Goal: Task Accomplishment & Management: Use online tool/utility

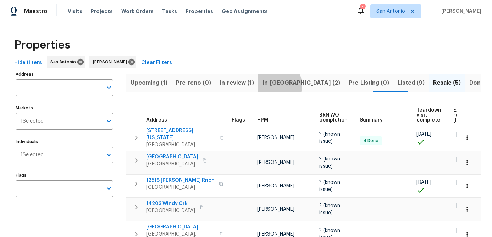
click at [275, 85] on span "In-reno (2)" at bounding box center [302, 83] width 78 height 10
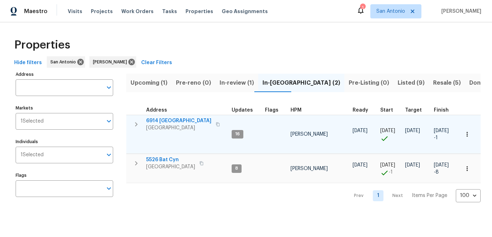
click at [172, 129] on span "San Antonio, TX 78242" at bounding box center [178, 128] width 65 height 7
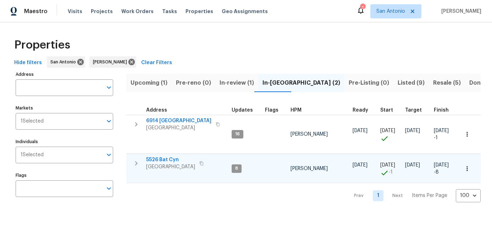
click at [167, 165] on span "[GEOGRAPHIC_DATA]" at bounding box center [170, 167] width 49 height 7
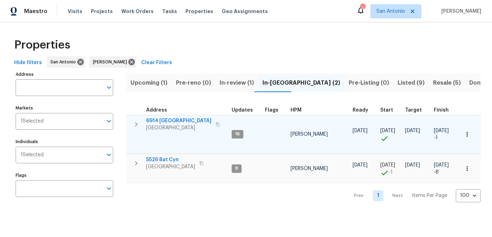
click at [166, 125] on span "San Antonio, TX 78242" at bounding box center [178, 128] width 65 height 7
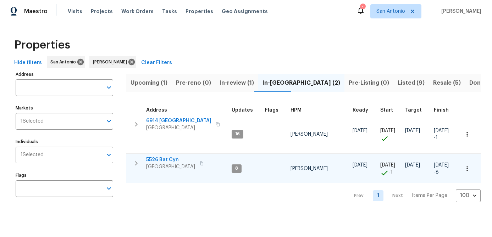
click at [163, 163] on span "5526 Bat Cyn" at bounding box center [170, 159] width 49 height 7
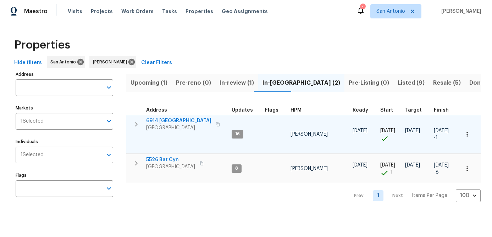
click at [161, 125] on span "San Antonio, TX 78242" at bounding box center [178, 128] width 65 height 7
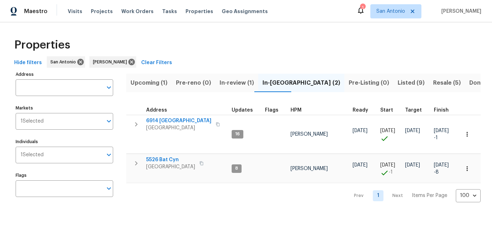
click at [151, 81] on span "Upcoming (1)" at bounding box center [149, 83] width 37 height 10
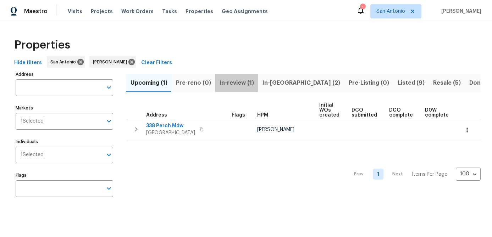
click at [226, 80] on span "In-review (1)" at bounding box center [237, 83] width 34 height 10
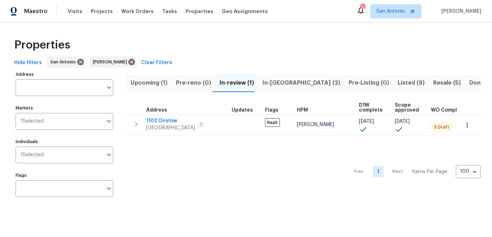
click at [273, 79] on span "In-reno (2)" at bounding box center [302, 83] width 78 height 10
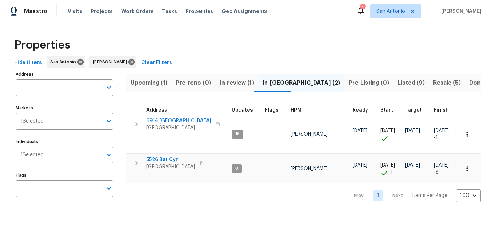
click at [139, 84] on span "Upcoming (1)" at bounding box center [149, 83] width 37 height 10
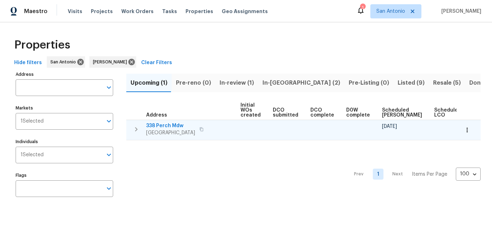
scroll to position [0, 97]
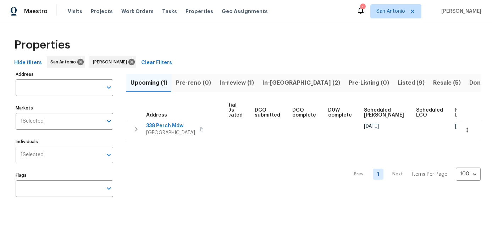
click at [398, 81] on span "Listed (9)" at bounding box center [411, 83] width 27 height 10
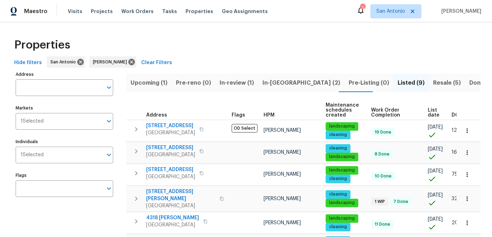
click at [429, 111] on span "List date" at bounding box center [434, 113] width 12 height 10
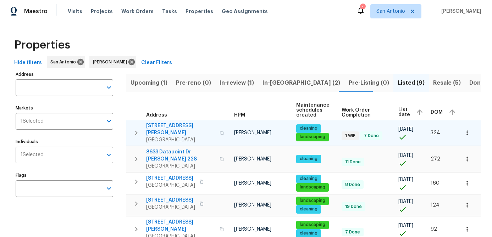
click at [158, 128] on span "3831 Harry Wurzbach Rd Bldg 16" at bounding box center [180, 129] width 69 height 14
click at [170, 132] on span "3831 Harry Wurzbach Rd Bldg 16" at bounding box center [180, 129] width 69 height 14
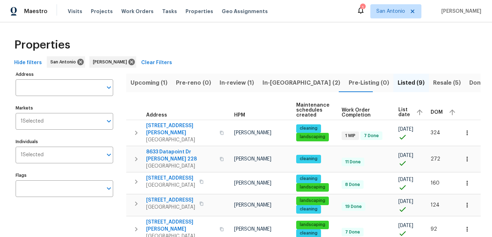
click at [433, 81] on span "Resale (5)" at bounding box center [447, 83] width 28 height 10
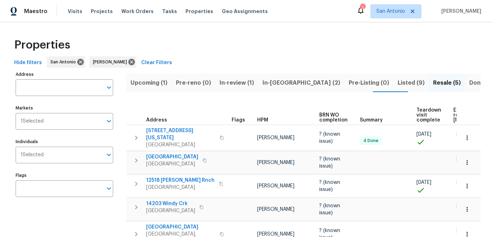
click at [269, 80] on span "In-reno (2)" at bounding box center [302, 83] width 78 height 10
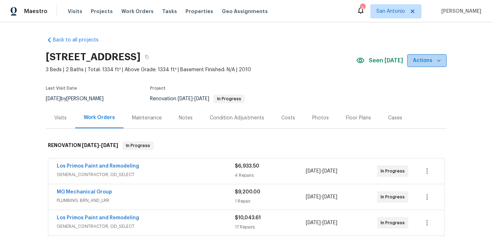
click at [438, 60] on icon "button" at bounding box center [438, 60] width 7 height 7
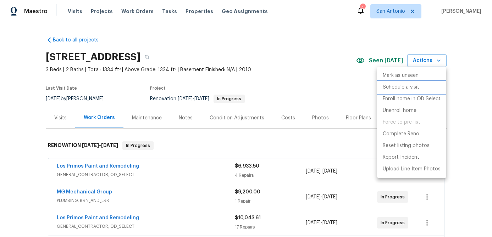
click at [404, 87] on p "Schedule a visit" at bounding box center [401, 87] width 37 height 7
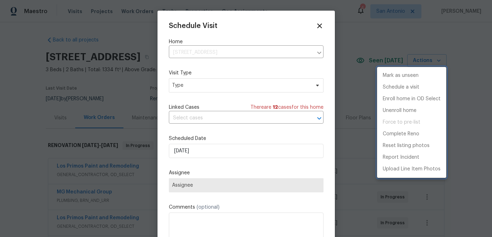
click at [212, 88] on div at bounding box center [246, 118] width 492 height 237
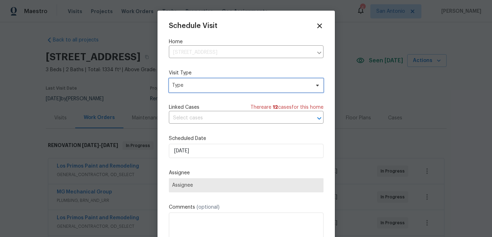
click at [212, 88] on span "Type" at bounding box center [241, 85] width 138 height 7
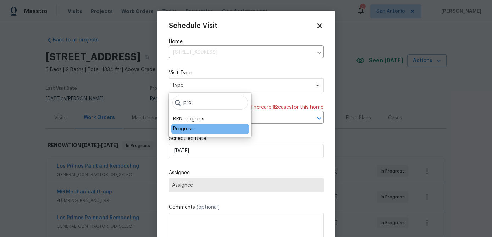
type input "pro"
click at [179, 128] on div "Progress" at bounding box center [183, 129] width 21 height 7
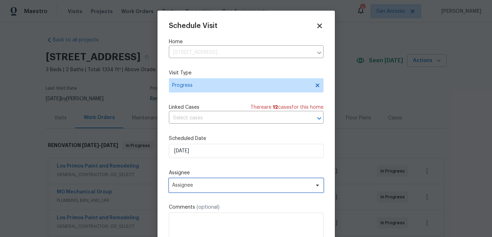
click at [203, 190] on span "Assignee" at bounding box center [246, 185] width 155 height 14
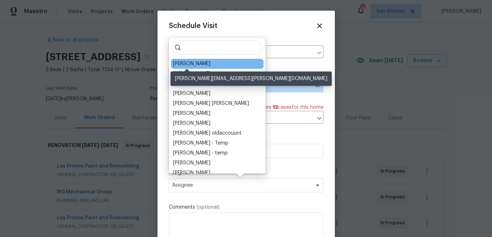
click at [187, 66] on div "[PERSON_NAME]" at bounding box center [191, 63] width 37 height 7
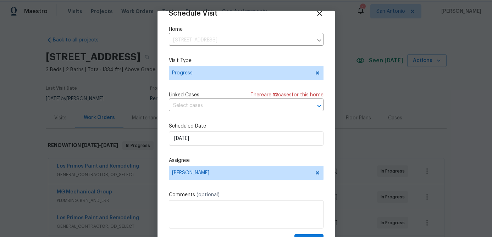
scroll to position [32, 0]
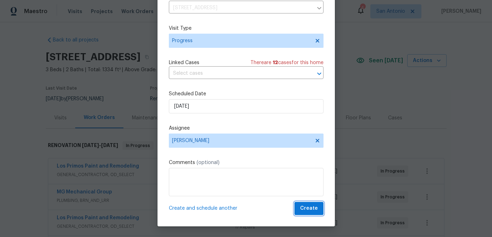
click at [306, 210] on span "Create" at bounding box center [309, 208] width 18 height 9
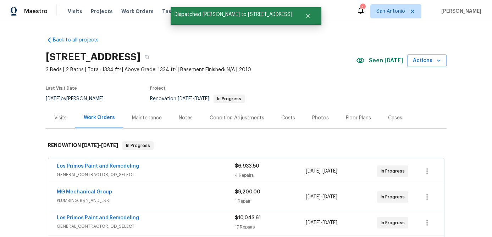
scroll to position [0, 0]
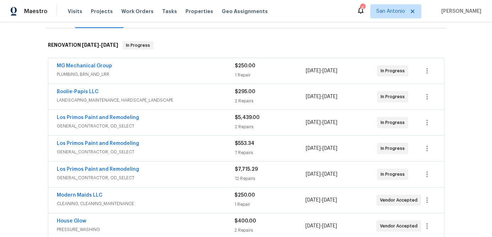
scroll to position [115, 0]
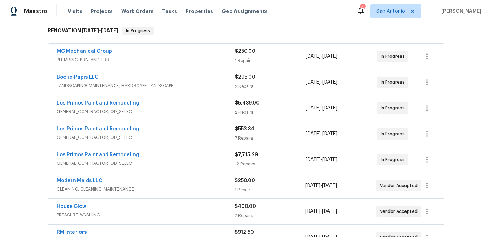
click at [175, 136] on span "GENERAL_CONTRACTOR, OD_SELECT" at bounding box center [146, 137] width 178 height 7
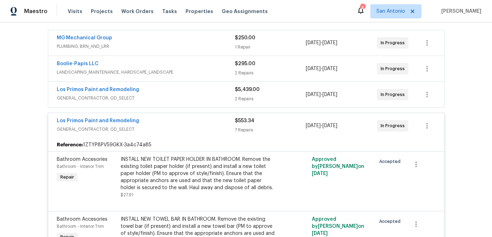
scroll to position [128, 0]
click at [175, 124] on div "Los Primos Paint and Remodeling" at bounding box center [146, 122] width 178 height 9
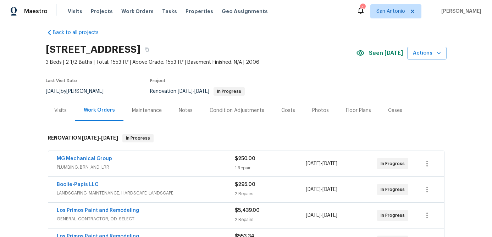
scroll to position [0, 0]
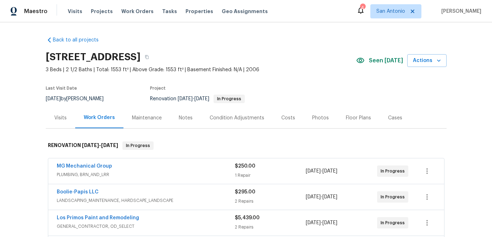
click at [182, 120] on div "Notes" at bounding box center [186, 118] width 14 height 7
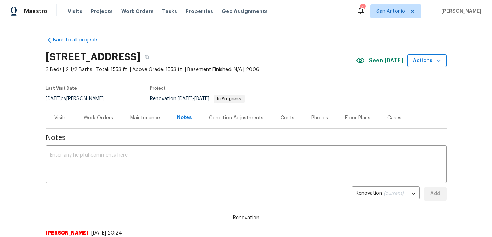
click at [432, 62] on span "Actions" at bounding box center [427, 60] width 28 height 9
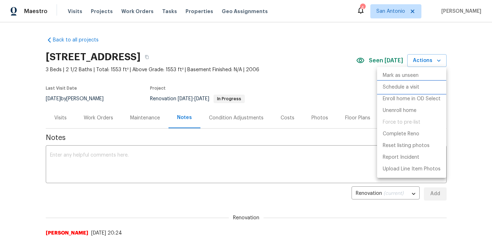
click at [398, 89] on p "Schedule a visit" at bounding box center [401, 87] width 37 height 7
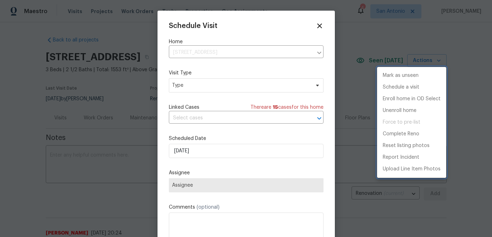
click at [219, 87] on div at bounding box center [246, 118] width 492 height 237
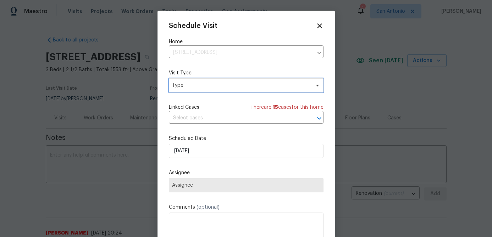
click at [219, 87] on span "Type" at bounding box center [241, 85] width 138 height 7
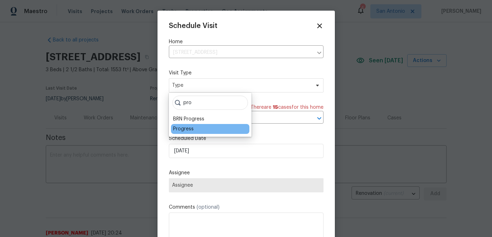
type input "pro"
click at [189, 126] on div "Progress" at bounding box center [183, 129] width 21 height 7
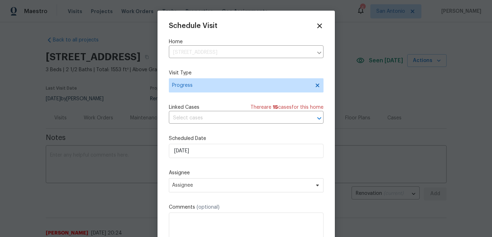
click at [216, 140] on label "Scheduled Date" at bounding box center [246, 138] width 155 height 7
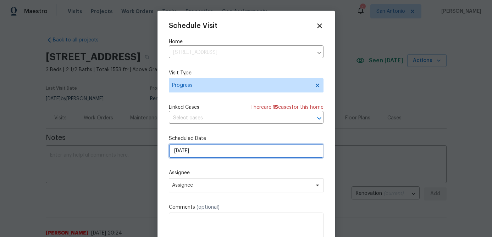
click at [214, 152] on input "[DATE]" at bounding box center [246, 151] width 155 height 14
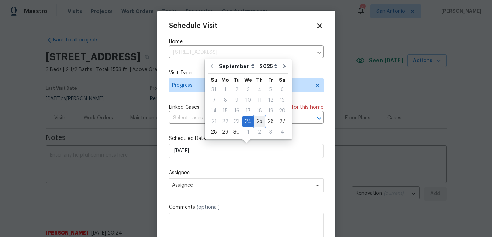
click at [256, 120] on div "25" at bounding box center [259, 122] width 11 height 10
type input "[DATE]"
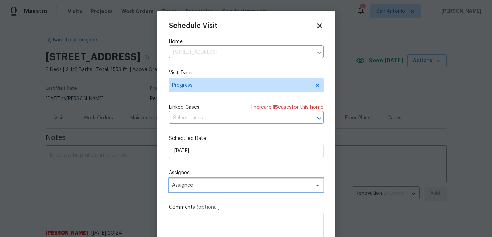
click at [199, 188] on span "Assignee" at bounding box center [241, 186] width 139 height 6
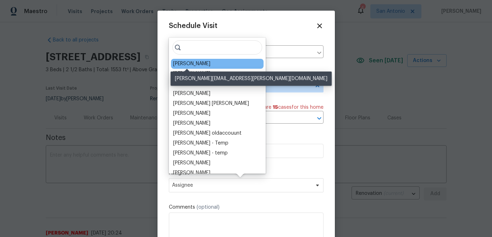
click at [189, 66] on div "[PERSON_NAME]" at bounding box center [191, 63] width 37 height 7
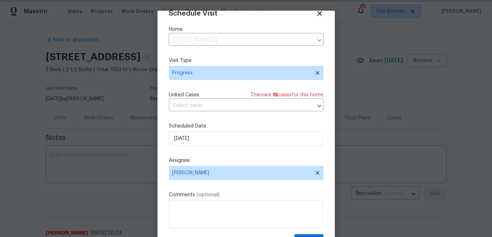
scroll to position [32, 0]
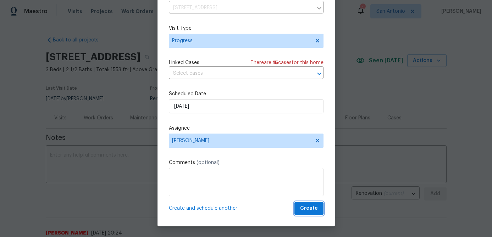
click at [309, 211] on span "Create" at bounding box center [309, 208] width 18 height 9
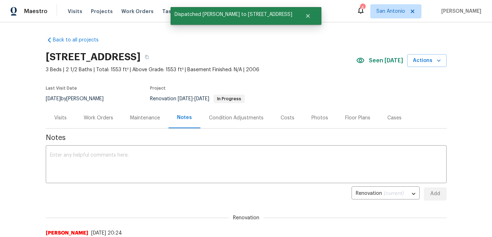
scroll to position [0, 0]
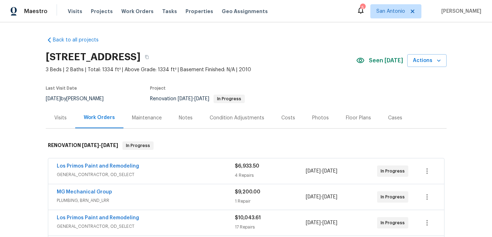
click at [181, 119] on div "Notes" at bounding box center [186, 118] width 14 height 7
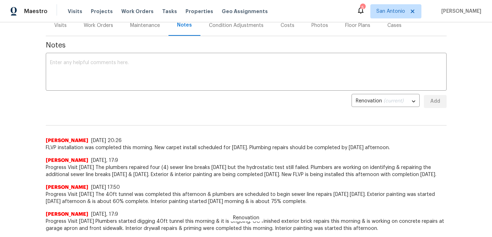
scroll to position [100, 0]
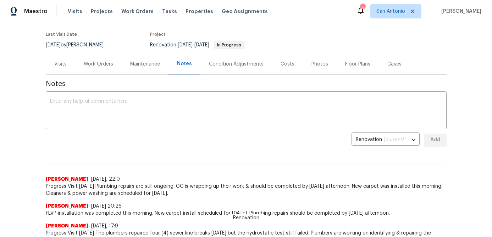
scroll to position [46, 0]
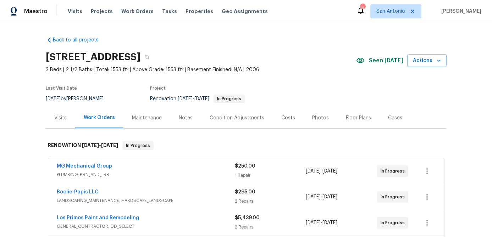
scroll to position [20, 0]
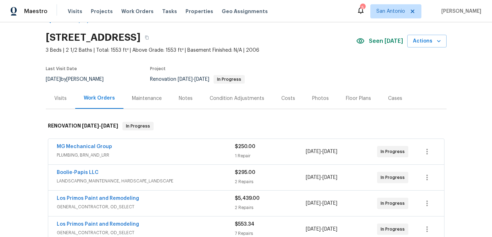
click at [186, 97] on div "Notes" at bounding box center [186, 98] width 14 height 7
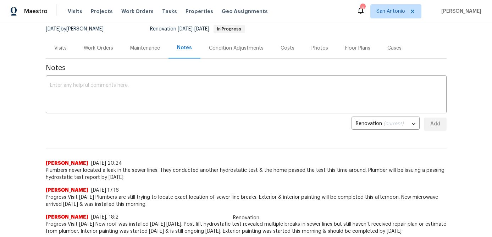
scroll to position [70, 0]
click at [114, 81] on div "x ​" at bounding box center [246, 95] width 401 height 36
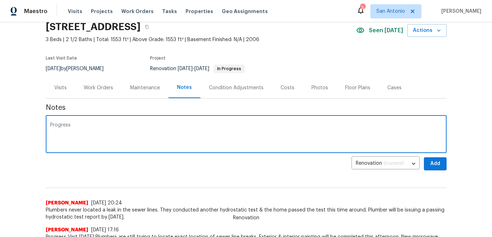
scroll to position [21, 0]
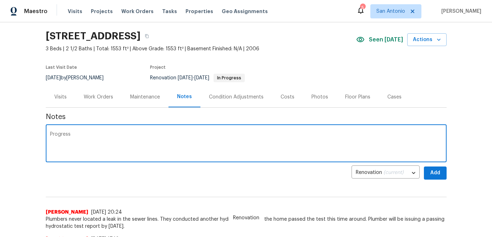
type textarea "Progress"
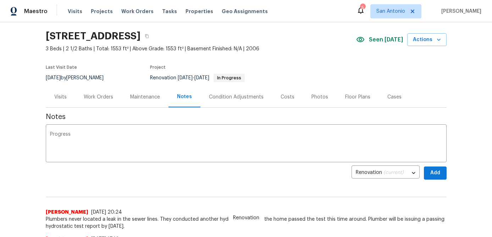
click at [103, 98] on div "Work Orders" at bounding box center [98, 97] width 29 height 7
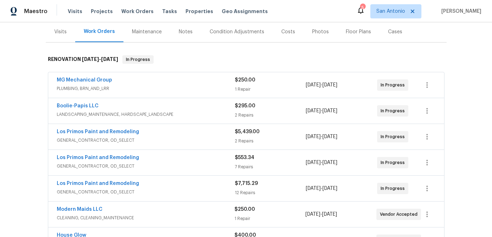
scroll to position [90, 0]
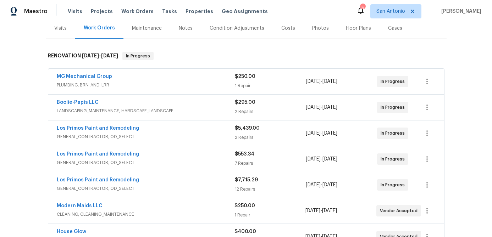
click at [118, 134] on span "GENERAL_CONTRACTOR, OD_SELECT" at bounding box center [146, 136] width 178 height 7
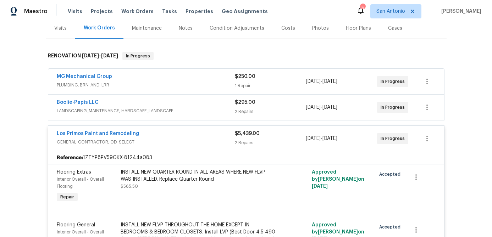
click at [167, 148] on div "Los Primos Paint and Remodeling GENERAL_CONTRACTOR, OD_SELECT $5,439.00 2 Repai…" at bounding box center [246, 139] width 396 height 26
click at [161, 132] on div "Los Primos Paint and Remodeling" at bounding box center [146, 134] width 178 height 9
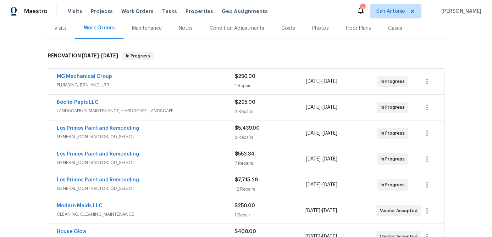
click at [182, 25] on div "Notes" at bounding box center [186, 28] width 14 height 7
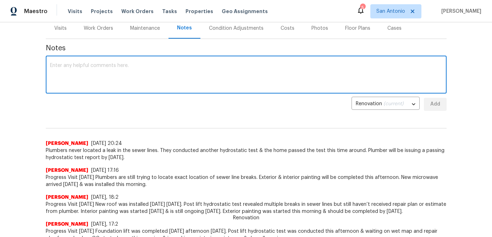
click at [121, 72] on textarea at bounding box center [246, 75] width 392 height 25
type textarea "P"
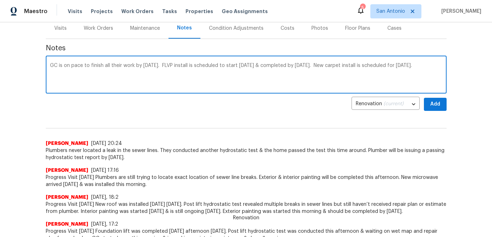
type textarea "GC is on pace to finish all their work by Saturday 9/27/25. FLVP install is sch…"
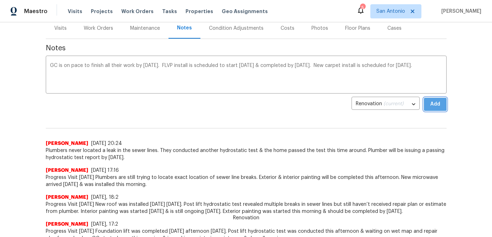
click at [437, 106] on span "Add" at bounding box center [435, 104] width 11 height 9
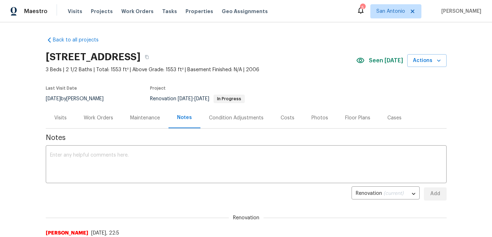
click at [94, 119] on div "Work Orders" at bounding box center [98, 118] width 29 height 7
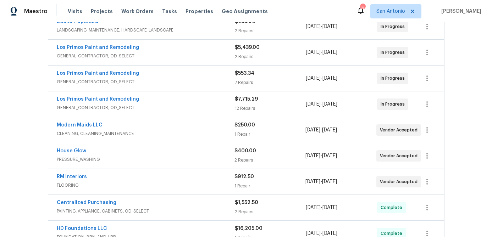
scroll to position [173, 0]
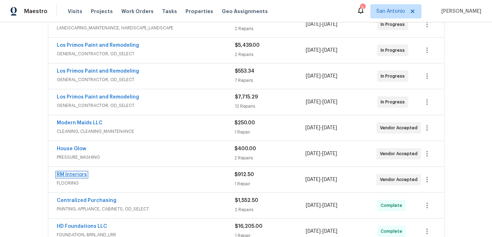
click at [60, 174] on link "RM Interiors" at bounding box center [72, 174] width 30 height 5
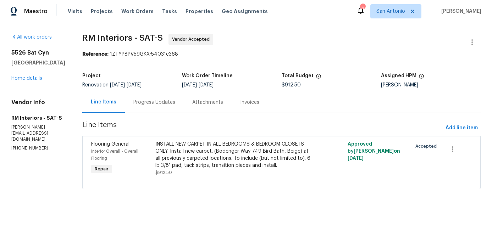
click at [158, 104] on div "Progress Updates" at bounding box center [154, 102] width 42 height 7
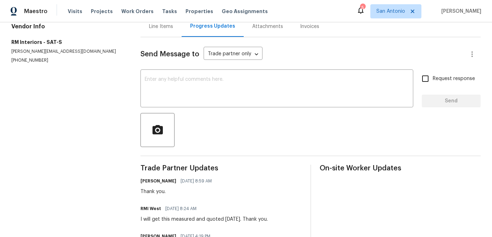
scroll to position [106, 0]
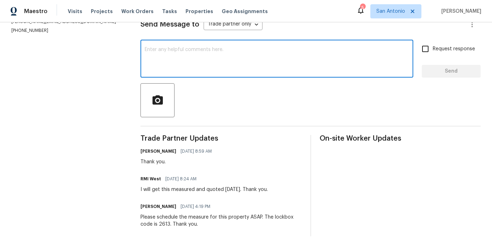
click at [166, 62] on textarea at bounding box center [277, 59] width 264 height 25
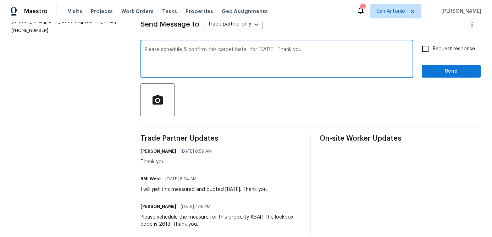
type textarea "Please schedule & confirm this carpet install for Friday 9/26/25. Thank you."
click at [425, 45] on input "Request response" at bounding box center [425, 49] width 15 height 15
checkbox input "true"
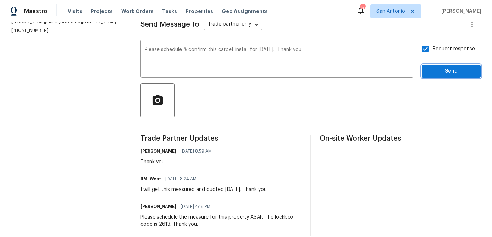
click at [446, 69] on span "Send" at bounding box center [451, 71] width 48 height 9
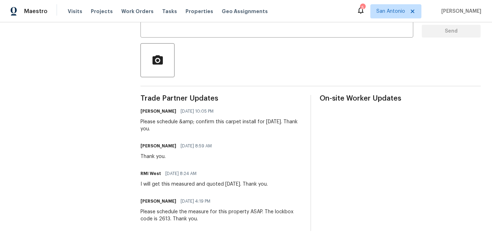
scroll to position [0, 0]
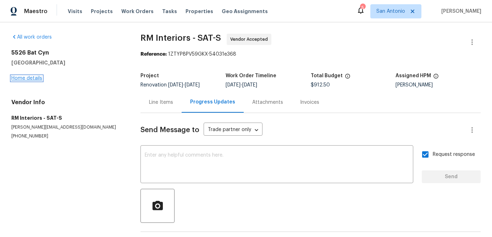
click at [33, 78] on link "Home details" at bounding box center [26, 78] width 31 height 5
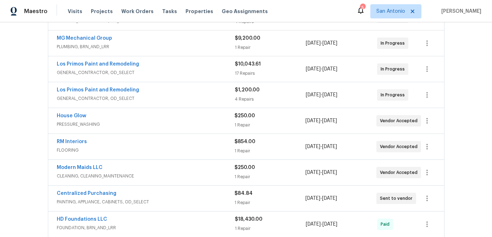
scroll to position [156, 0]
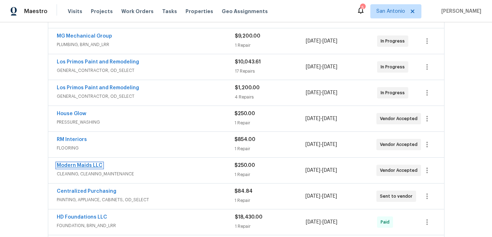
click at [93, 165] on link "Modern Maids LLC" at bounding box center [80, 165] width 46 height 5
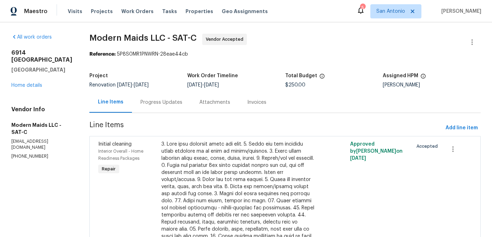
click at [21, 72] on div "6914 Port Bay San Antonio, TX 78242 Home details" at bounding box center [41, 69] width 61 height 40
click at [20, 83] on link "Home details" at bounding box center [26, 85] width 31 height 5
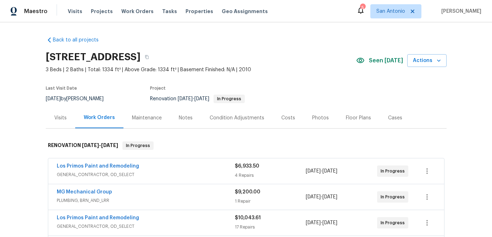
click at [185, 116] on div "Notes" at bounding box center [186, 118] width 14 height 7
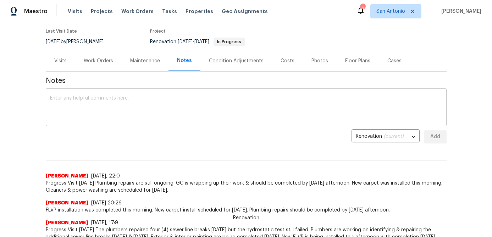
scroll to position [54, 0]
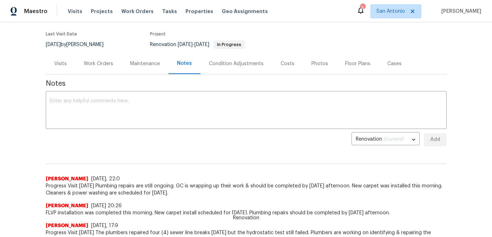
click at [103, 63] on div "Work Orders" at bounding box center [98, 63] width 29 height 7
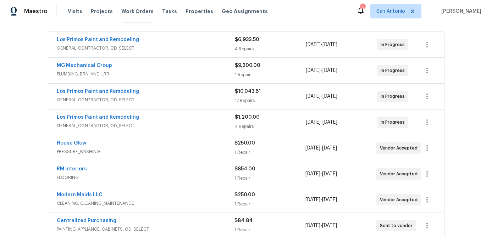
scroll to position [164, 0]
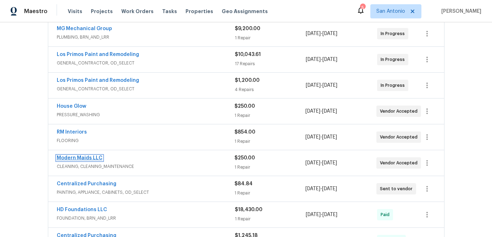
click at [75, 159] on link "Modern Maids LLC" at bounding box center [80, 158] width 46 height 5
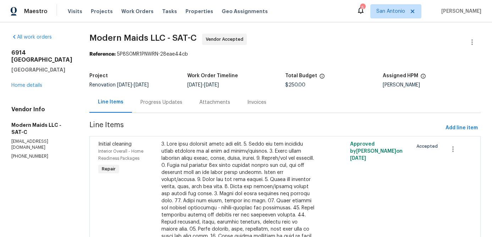
click at [158, 102] on div "Progress Updates" at bounding box center [161, 102] width 42 height 7
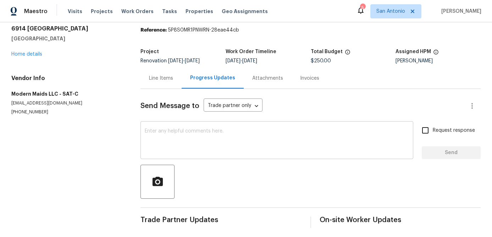
scroll to position [26, 0]
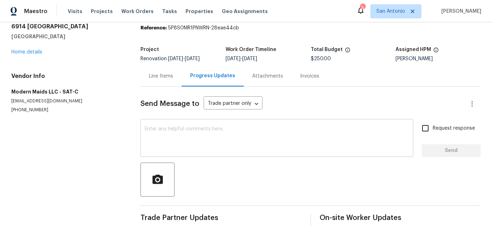
click at [210, 136] on textarea at bounding box center [277, 139] width 264 height 25
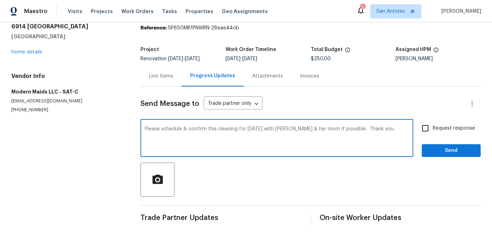
type textarea "Please schedule & confirm this cleaning for Friday 9/26/25 with Jessica & her m…"
click at [430, 130] on input "Request response" at bounding box center [425, 128] width 15 height 15
checkbox input "true"
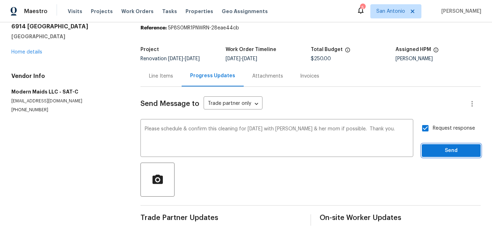
click at [448, 151] on span "Send" at bounding box center [451, 151] width 48 height 9
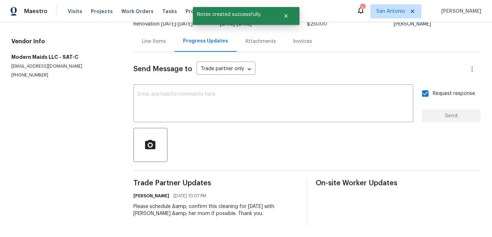
scroll to position [0, 0]
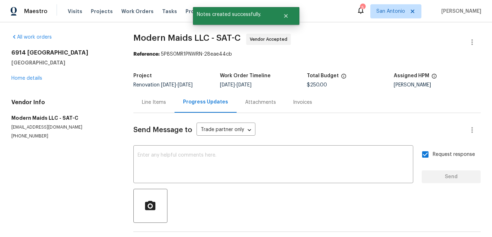
click at [28, 81] on div "6914 Port Bay San Antonio, TX 78242 Home details" at bounding box center [63, 65] width 105 height 33
click at [28, 78] on link "Home details" at bounding box center [26, 78] width 31 height 5
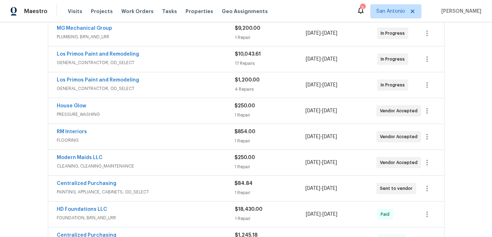
scroll to position [154, 0]
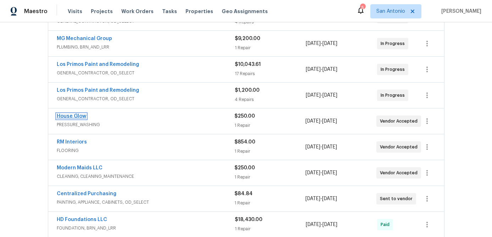
click at [67, 117] on link "House Glow" at bounding box center [71, 116] width 29 height 5
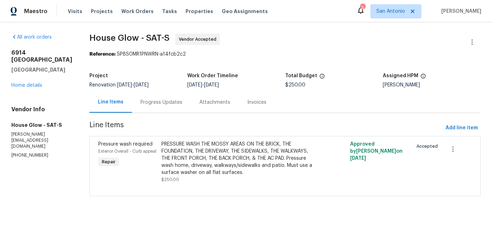
click at [149, 102] on div "Progress Updates" at bounding box center [161, 102] width 42 height 7
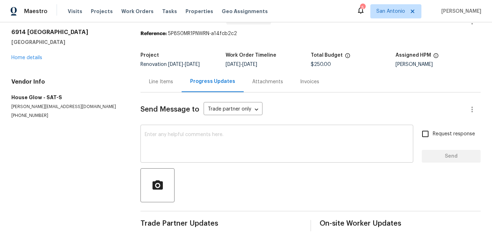
scroll to position [26, 0]
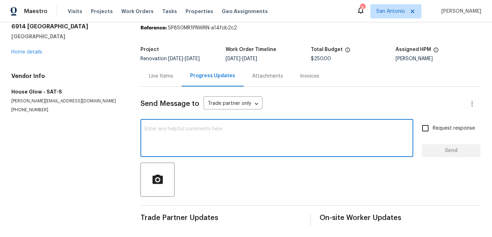
click at [230, 133] on textarea at bounding box center [277, 139] width 264 height 25
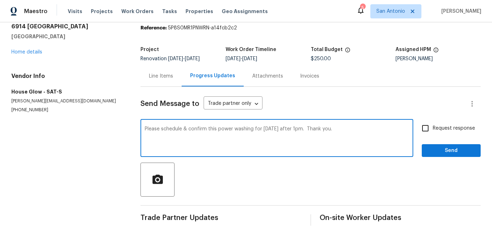
type textarea "Please schedule & confirm this power washing for Friday 9/26/25 after 1pm. Than…"
click at [428, 128] on input "Request response" at bounding box center [425, 128] width 15 height 15
checkbox input "true"
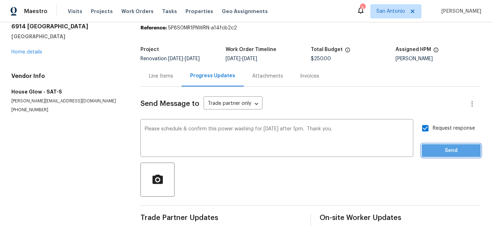
click at [444, 150] on span "Send" at bounding box center [451, 151] width 48 height 9
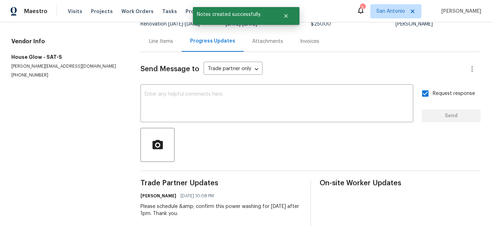
scroll to position [0, 0]
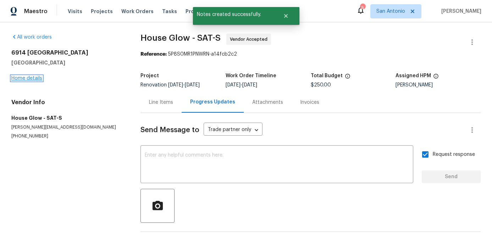
click at [21, 76] on link "Home details" at bounding box center [26, 78] width 31 height 5
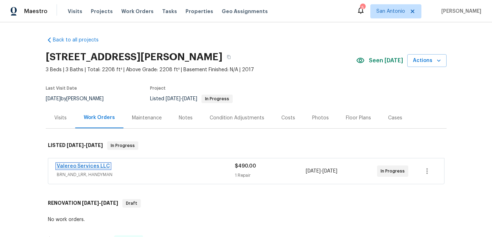
click at [96, 168] on link "Valereo Services LLC" at bounding box center [83, 166] width 53 height 5
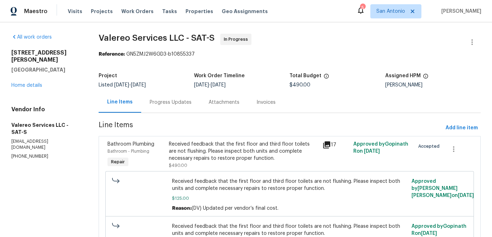
click at [235, 153] on div "Received feedback that the first floor and third floor toilets are not flushing…" at bounding box center [243, 151] width 149 height 21
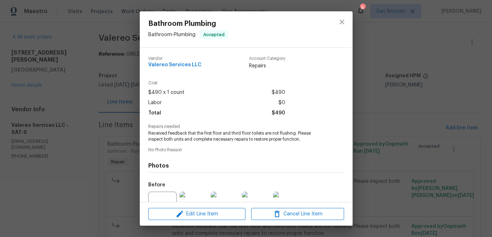
scroll to position [71, 0]
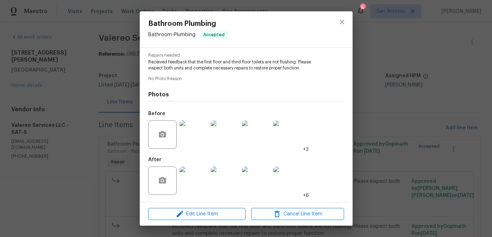
click at [189, 186] on img at bounding box center [193, 181] width 28 height 28
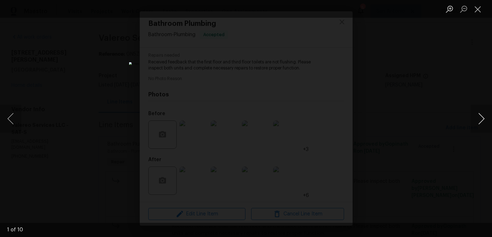
click at [480, 120] on button "Next image" at bounding box center [481, 119] width 21 height 28
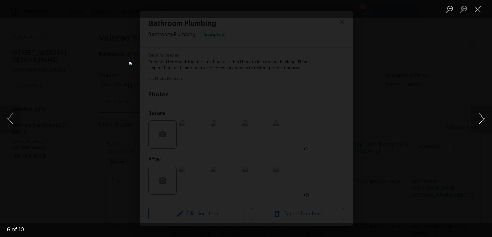
click at [480, 120] on button "Next image" at bounding box center [481, 119] width 21 height 28
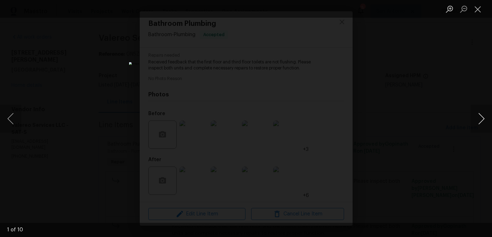
click at [480, 120] on button "Next image" at bounding box center [481, 119] width 21 height 28
click at [476, 6] on button "Close lightbox" at bounding box center [478, 9] width 14 height 12
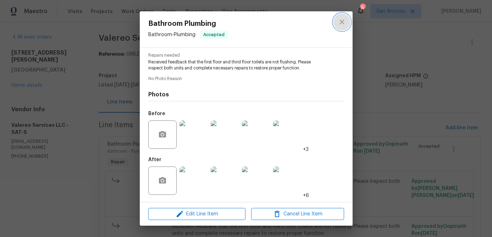
click at [342, 18] on icon "close" at bounding box center [342, 22] width 9 height 9
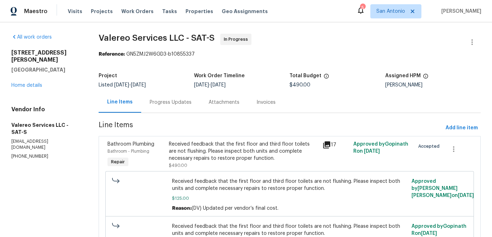
click at [171, 102] on div "Progress Updates" at bounding box center [171, 102] width 42 height 7
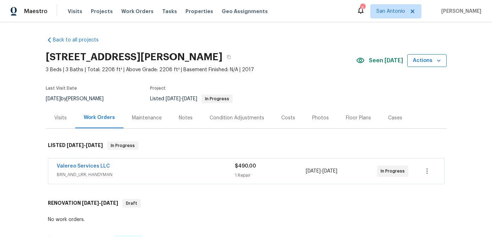
click at [435, 61] on icon "button" at bounding box center [438, 60] width 7 height 7
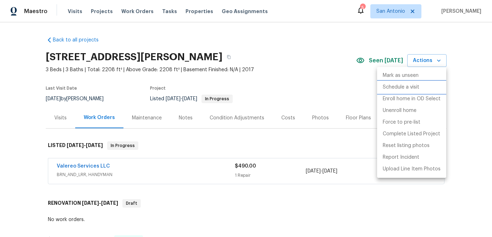
click at [399, 89] on p "Schedule a visit" at bounding box center [401, 87] width 37 height 7
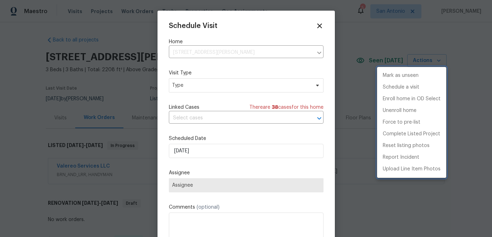
click at [218, 85] on div at bounding box center [246, 118] width 492 height 237
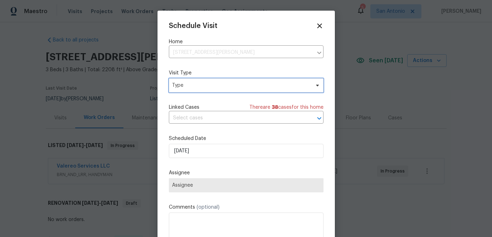
click at [218, 85] on span "Type" at bounding box center [241, 85] width 138 height 7
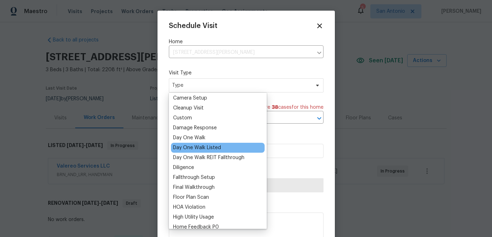
scroll to position [87, 0]
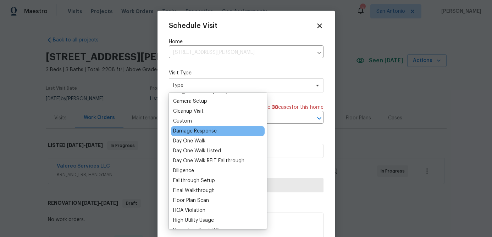
click at [203, 131] on div "Damage Response" at bounding box center [195, 131] width 44 height 7
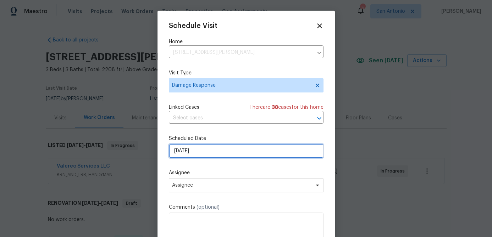
click at [214, 154] on input "[DATE]" at bounding box center [246, 151] width 155 height 14
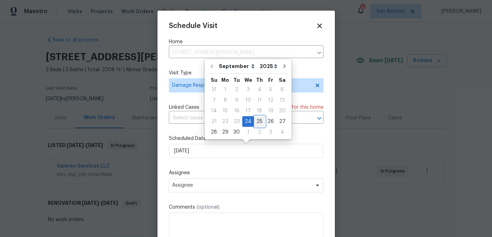
click at [255, 122] on div "25" at bounding box center [259, 122] width 11 height 10
type input "[DATE]"
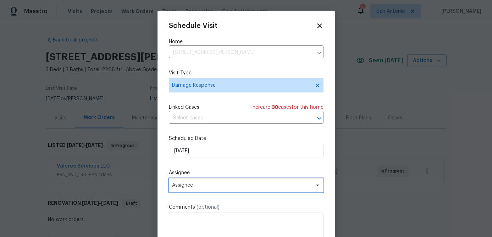
click at [205, 187] on span "Assignee" at bounding box center [241, 186] width 139 height 6
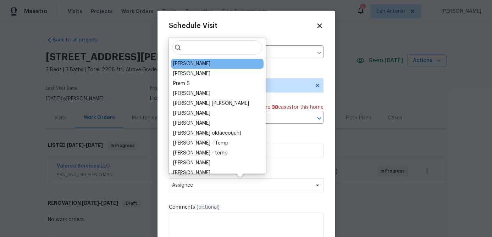
click at [193, 66] on div "[PERSON_NAME]" at bounding box center [191, 63] width 37 height 7
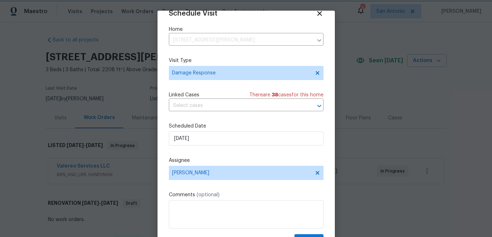
scroll to position [32, 0]
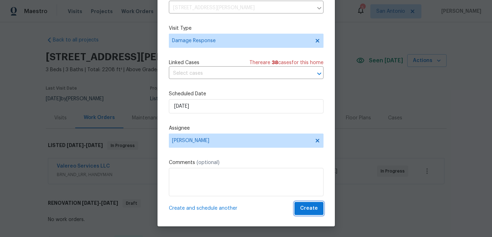
click at [309, 208] on span "Create" at bounding box center [309, 208] width 18 height 9
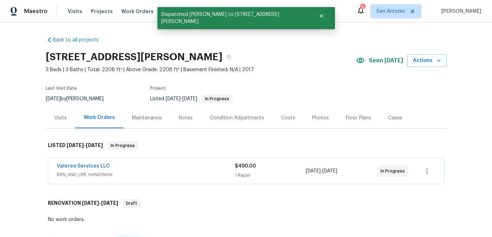
scroll to position [0, 0]
